Goal: Information Seeking & Learning: Learn about a topic

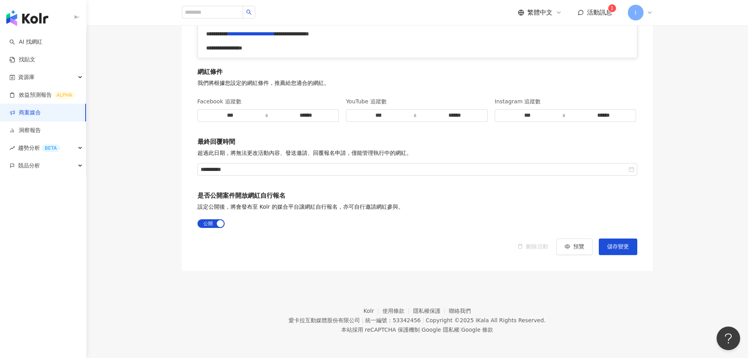
click at [595, 17] on div "繁體中文 活動訊息 1 I" at bounding box center [585, 13] width 135 height 16
click at [597, 14] on span "活動訊息" at bounding box center [599, 12] width 25 height 7
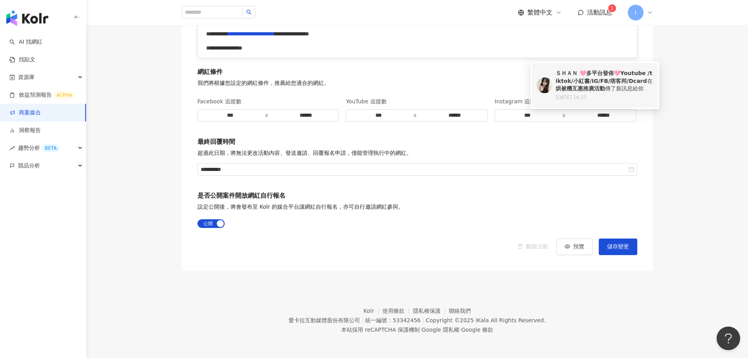
click at [606, 69] on div "ＳＨＡＮ 🩷多平台發佈🩷Youtube /tiktok/小紅書/IG/FB/痞客邦/Dcard 在 烘被機互惠推廣活動 傳了新訊息給你" at bounding box center [603, 80] width 97 height 23
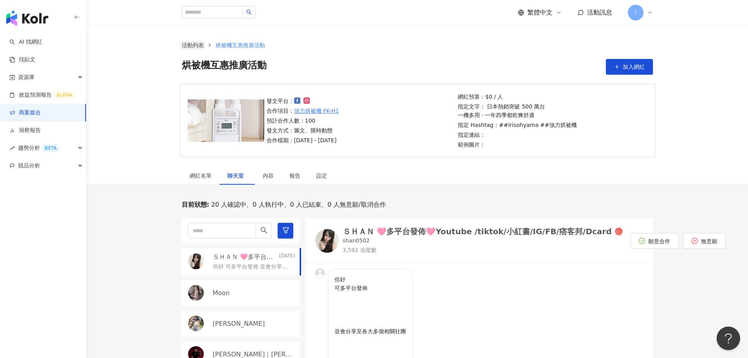
click at [199, 46] on link "活動列表" at bounding box center [192, 45] width 25 height 9
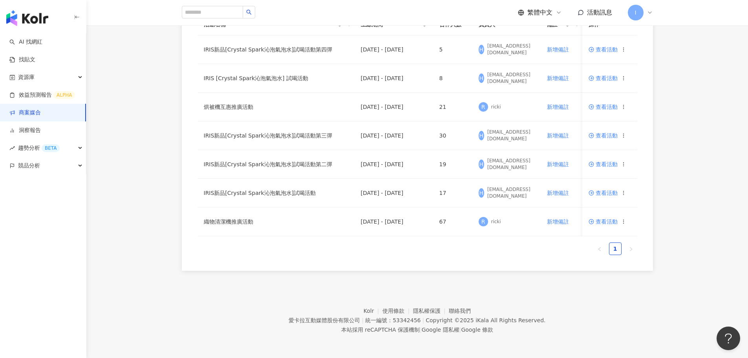
scroll to position [115, 0]
click at [172, 210] on div "活動名稱 上線期間 合作人數 負責人 備註 操作 IRIS新品[Crystal Spark沁泡氣泡水]試喝活動第四彈 2025/8/15 - 2025/8/2…" at bounding box center [417, 134] width 502 height 272
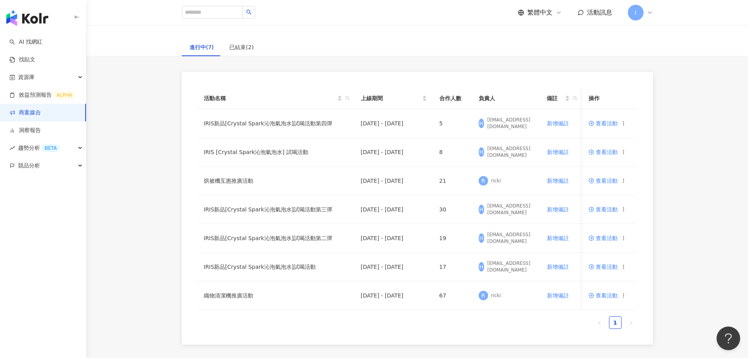
scroll to position [0, 0]
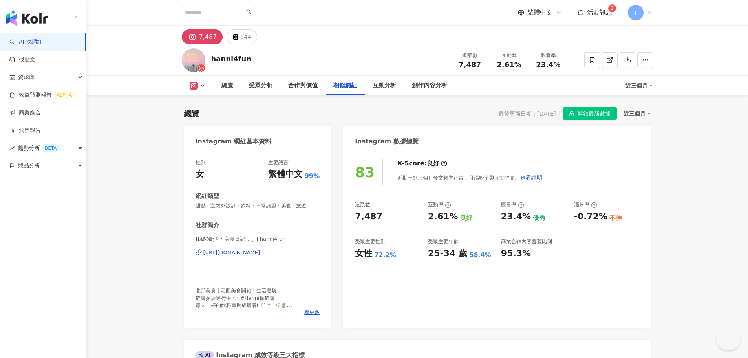
scroll to position [1334, 0]
